Goal: Download file/media

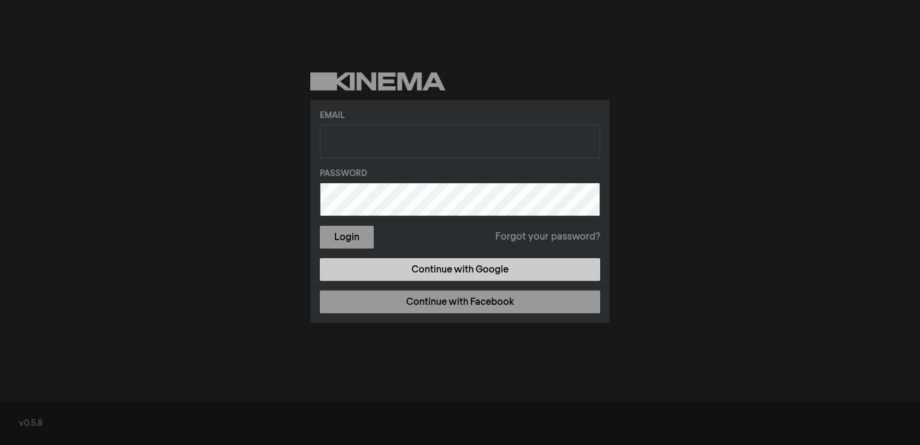
click at [409, 271] on link "Continue with Google" at bounding box center [460, 269] width 280 height 23
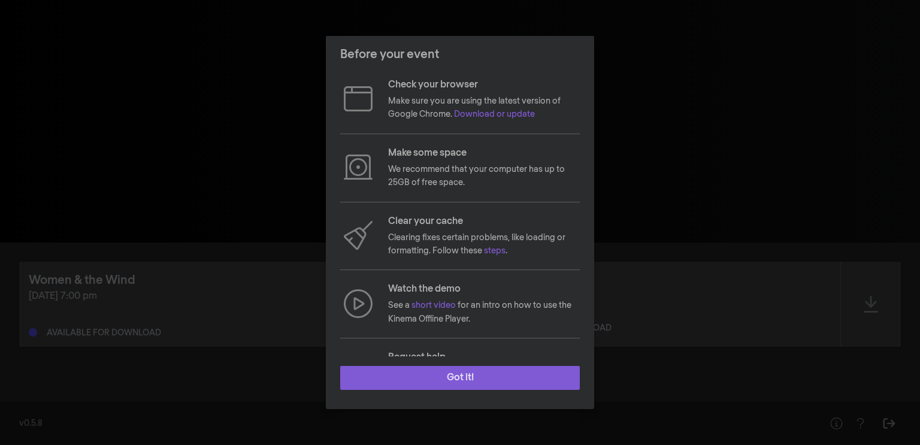
click at [428, 378] on button "Got it!" at bounding box center [460, 378] width 240 height 24
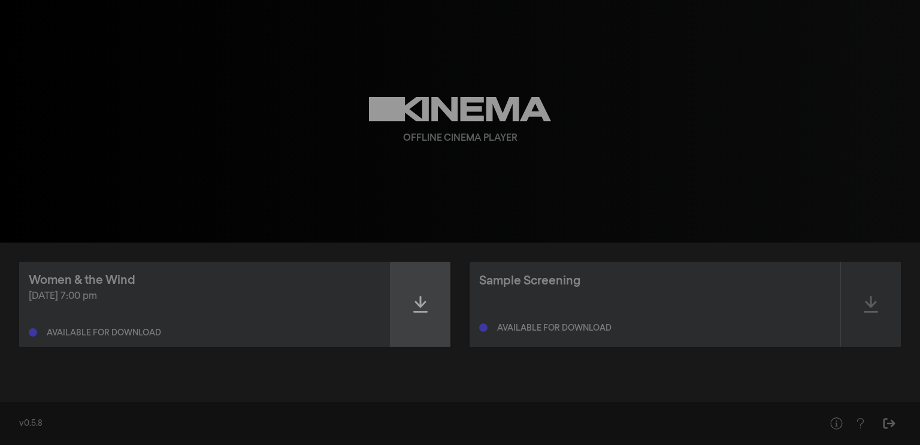
click at [424, 324] on div at bounding box center [421, 304] width 60 height 85
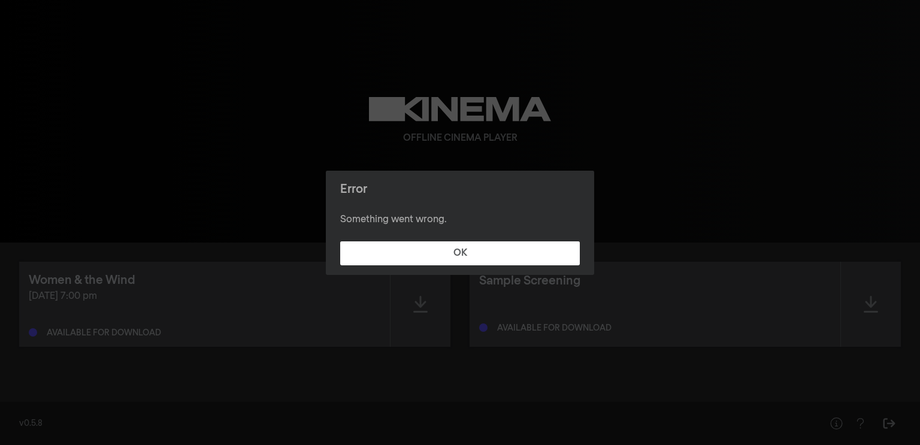
click at [409, 270] on footer "OK" at bounding box center [460, 253] width 268 height 43
click at [408, 265] on footer "OK" at bounding box center [460, 253] width 268 height 43
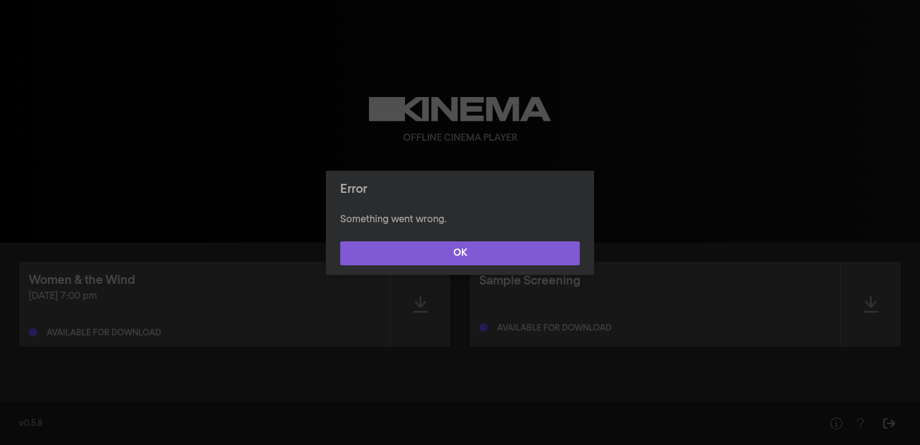
click at [406, 260] on button "OK" at bounding box center [460, 253] width 240 height 24
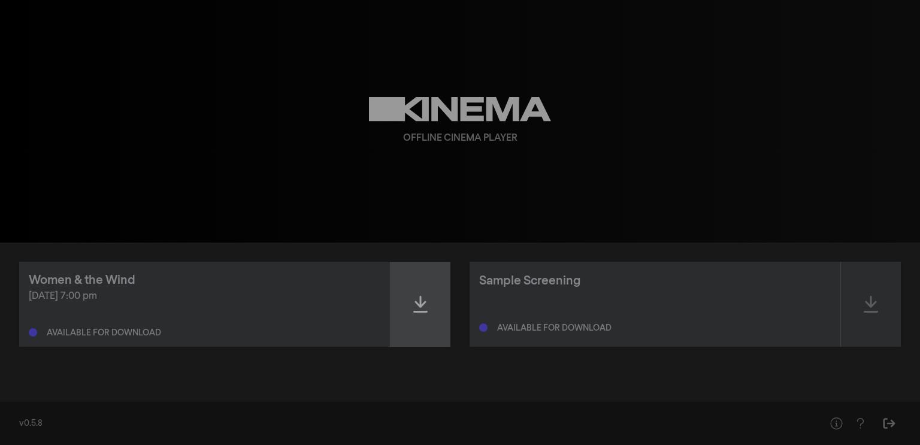
click at [412, 288] on div at bounding box center [421, 304] width 60 height 85
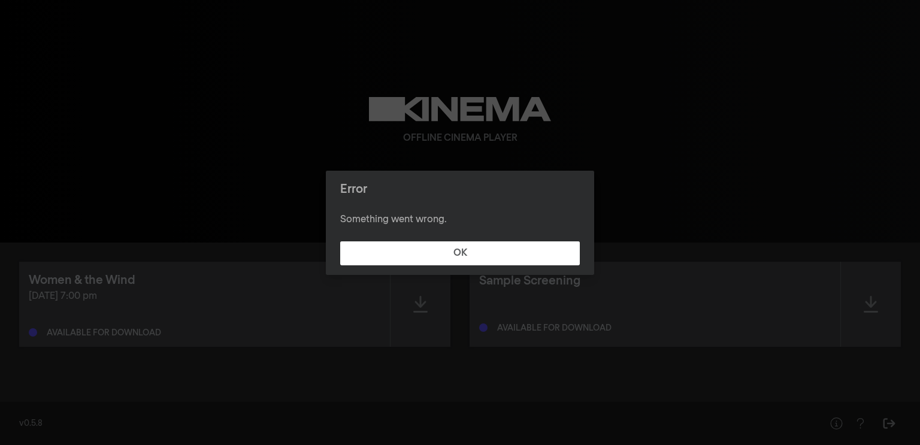
click at [410, 286] on div "Error Something went wrong. OK" at bounding box center [460, 222] width 920 height 445
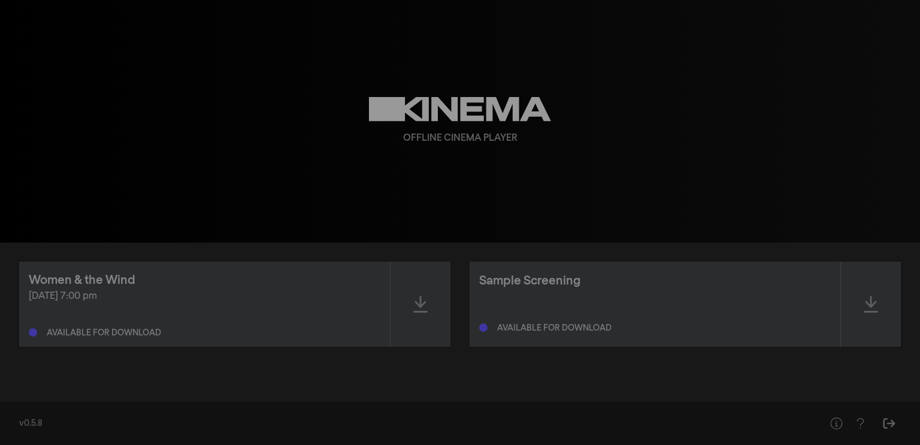
click at [387, 285] on div "Women & the Wind Aug 16, 2025 at 7:00 pm Available for download" at bounding box center [204, 304] width 371 height 85
click at [65, 283] on div "Women & the Wind" at bounding box center [82, 280] width 107 height 18
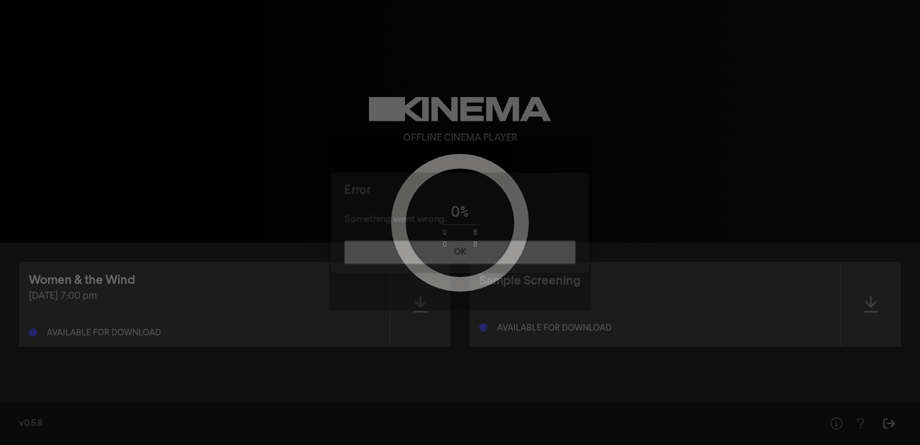
click at [65, 283] on div "Error Something went wrong. OK" at bounding box center [460, 222] width 920 height 445
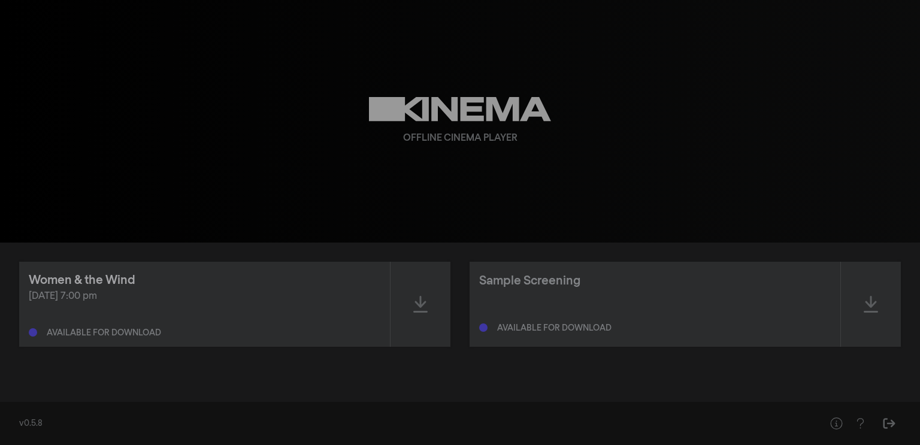
click at [65, 283] on div "Women & the Wind" at bounding box center [82, 280] width 107 height 18
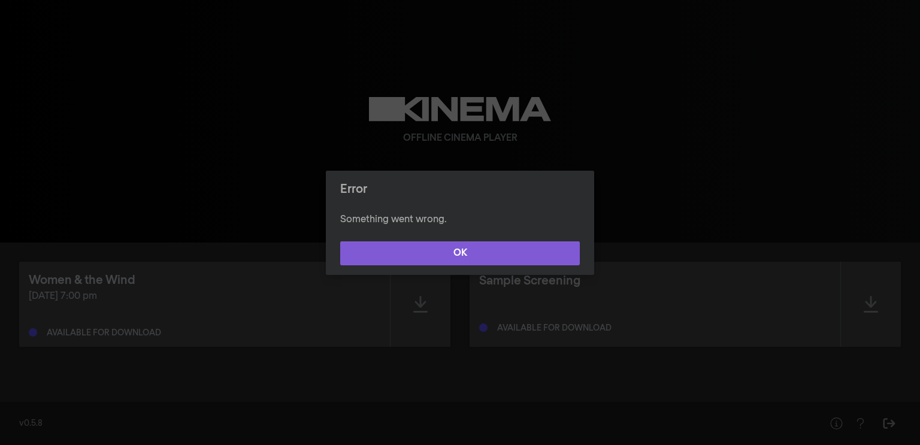
click at [392, 255] on button "OK" at bounding box center [460, 253] width 240 height 24
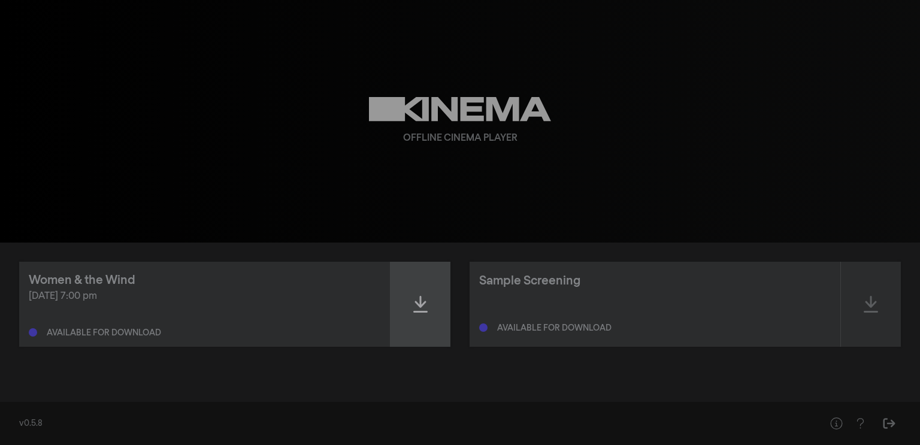
click at [403, 325] on div at bounding box center [421, 304] width 60 height 85
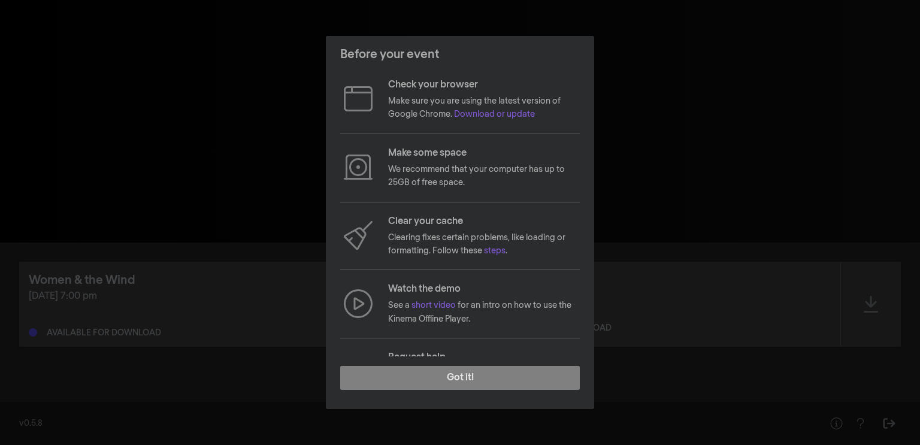
click at [418, 400] on footer "Got it!" at bounding box center [460, 382] width 268 height 53
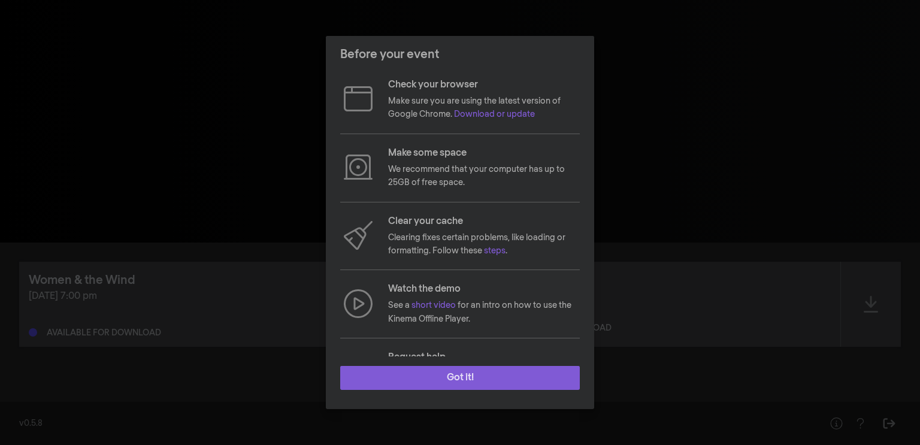
click at [417, 375] on button "Got it!" at bounding box center [460, 378] width 240 height 24
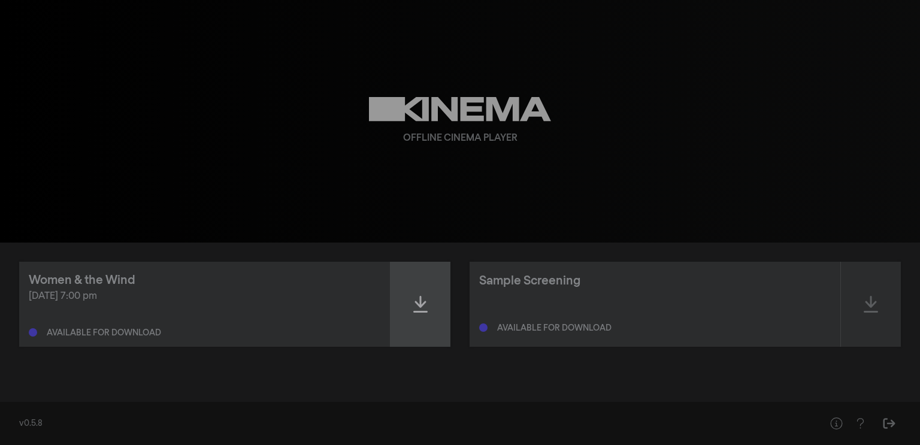
click at [401, 329] on div at bounding box center [421, 304] width 60 height 85
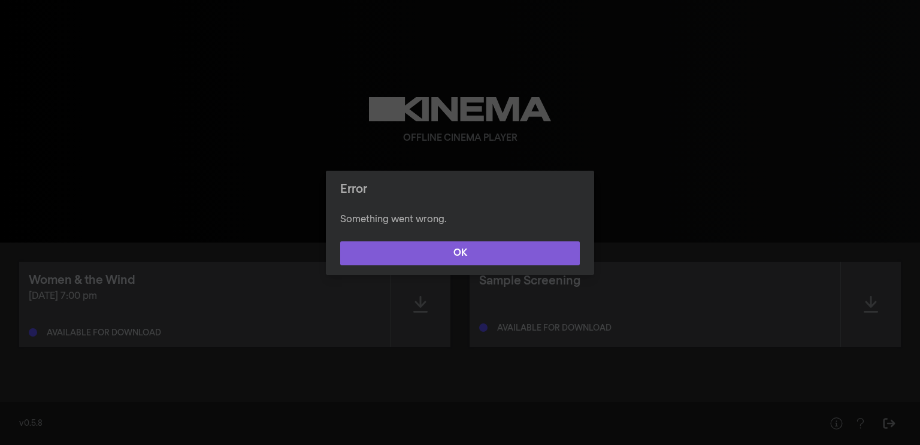
click at [425, 259] on button "OK" at bounding box center [460, 253] width 240 height 24
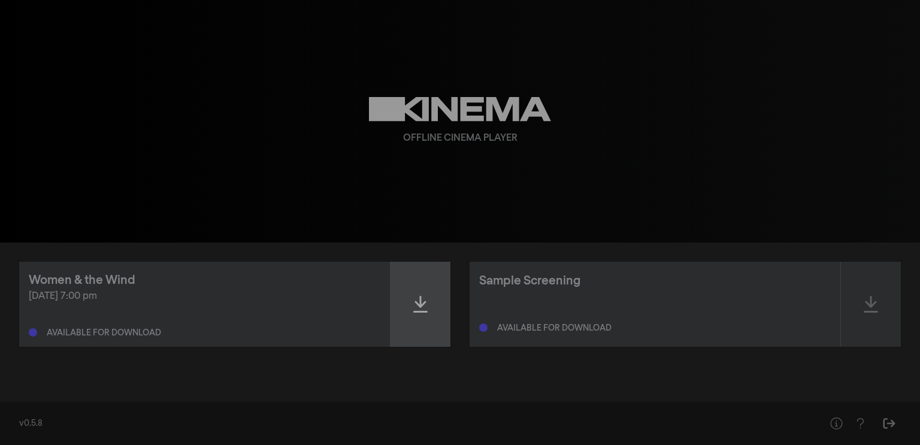
click at [425, 292] on div at bounding box center [421, 304] width 60 height 85
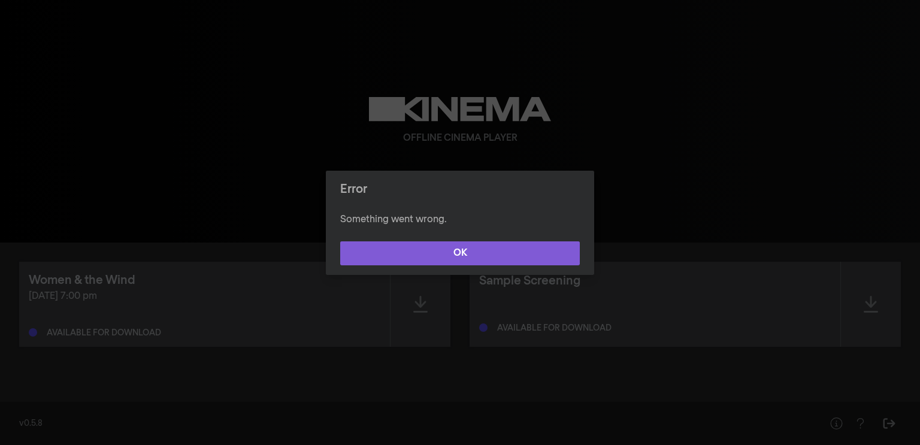
click at [400, 258] on button "OK" at bounding box center [460, 253] width 240 height 24
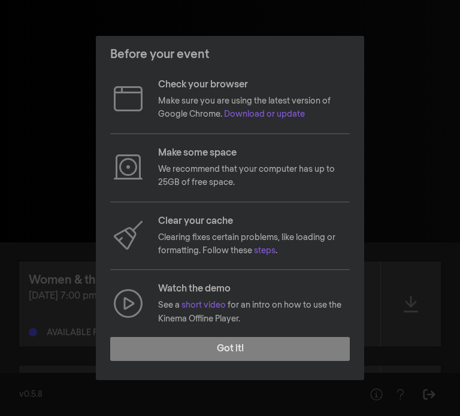
click at [276, 367] on footer "Got it!" at bounding box center [230, 354] width 268 height 53
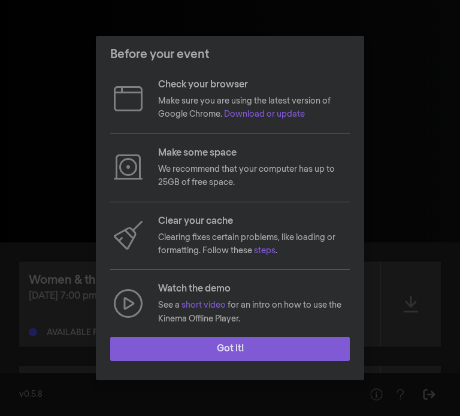
click at [275, 342] on button "Got it!" at bounding box center [230, 349] width 240 height 24
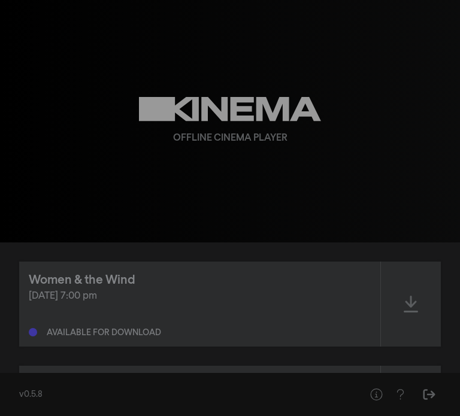
click at [211, 327] on div "Available for download" at bounding box center [200, 330] width 342 height 14
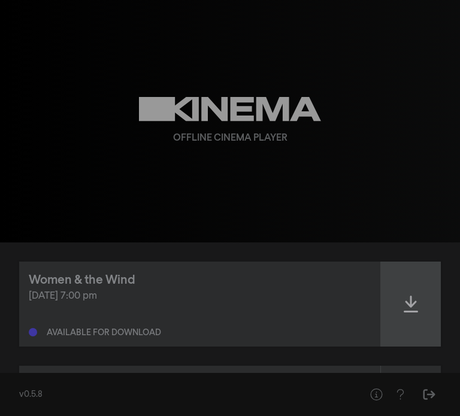
click at [399, 303] on div at bounding box center [411, 304] width 60 height 85
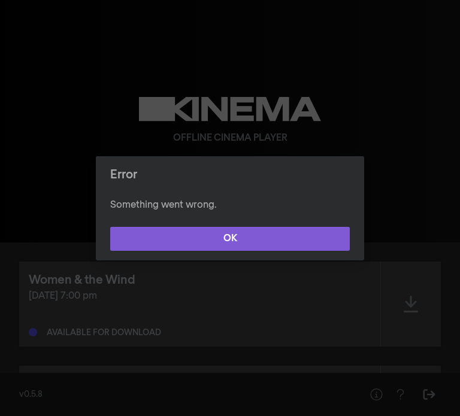
click at [316, 243] on button "OK" at bounding box center [230, 239] width 240 height 24
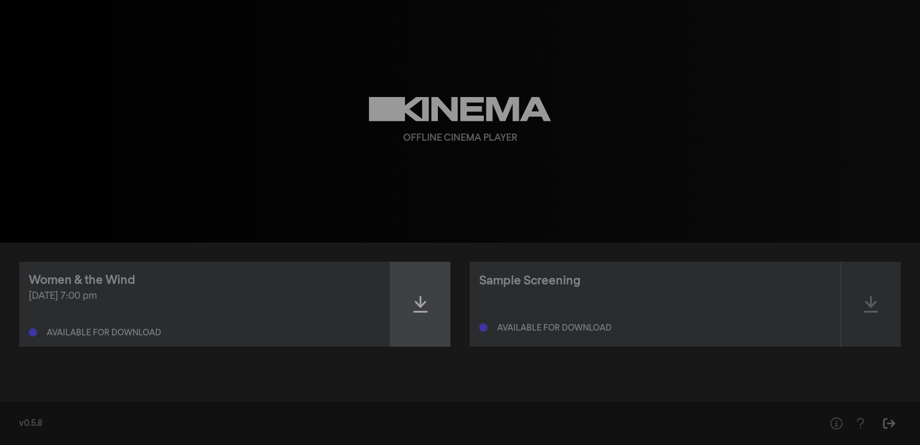
click at [392, 304] on div at bounding box center [421, 304] width 60 height 85
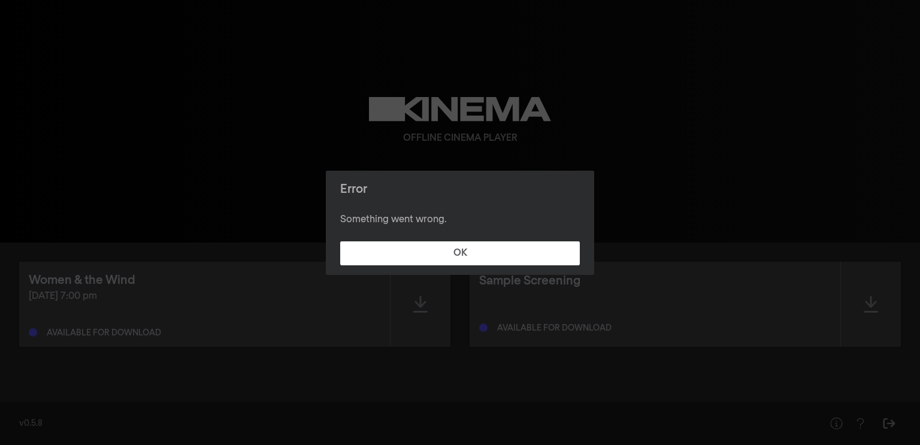
click at [409, 238] on footer "OK" at bounding box center [460, 253] width 268 height 43
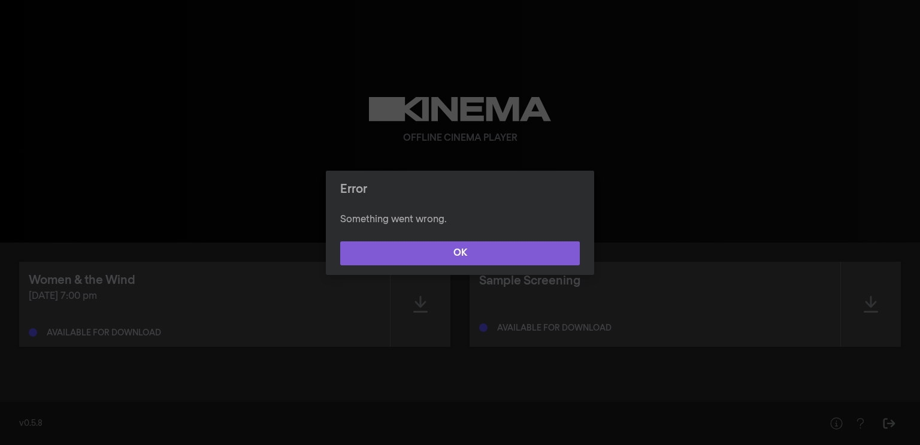
click at [410, 243] on button "OK" at bounding box center [460, 253] width 240 height 24
